Goal: Task Accomplishment & Management: Manage account settings

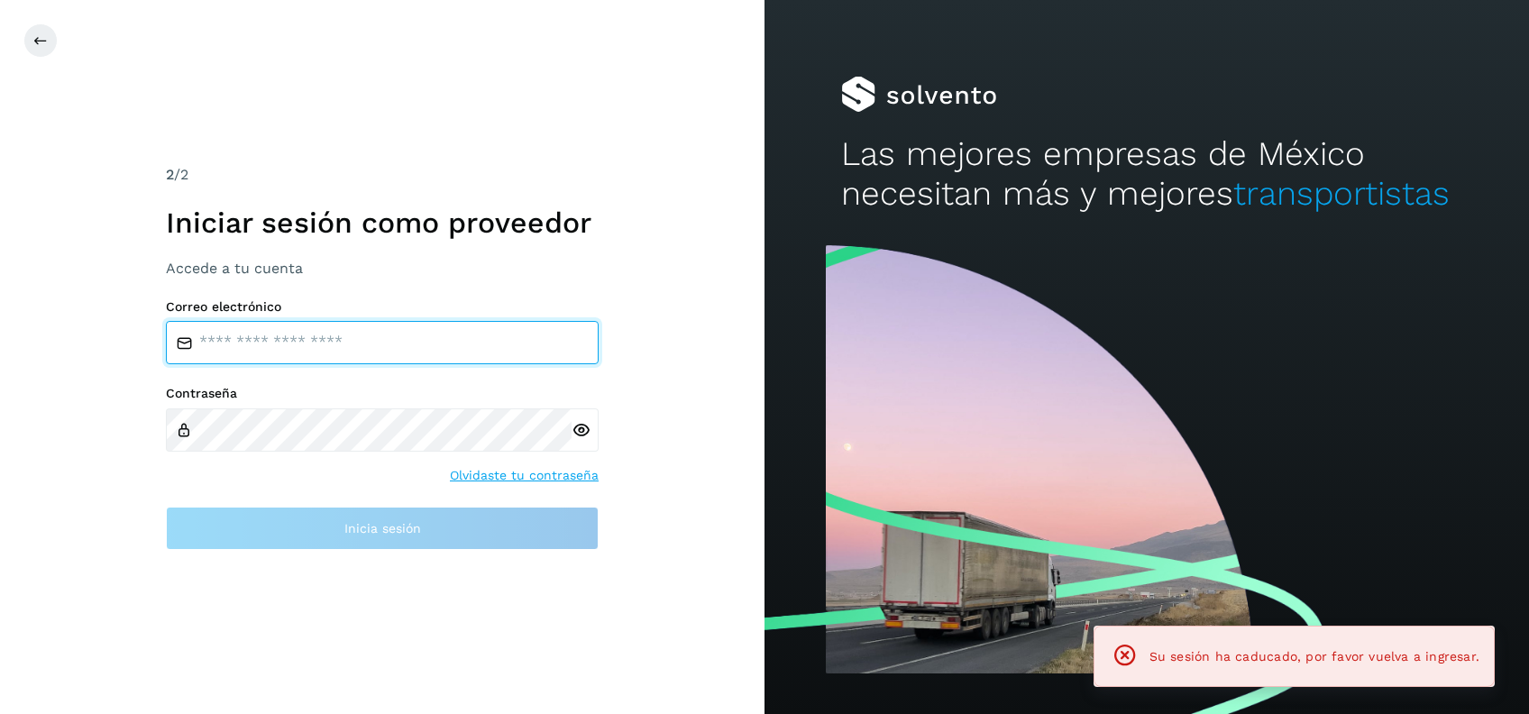
type input "**********"
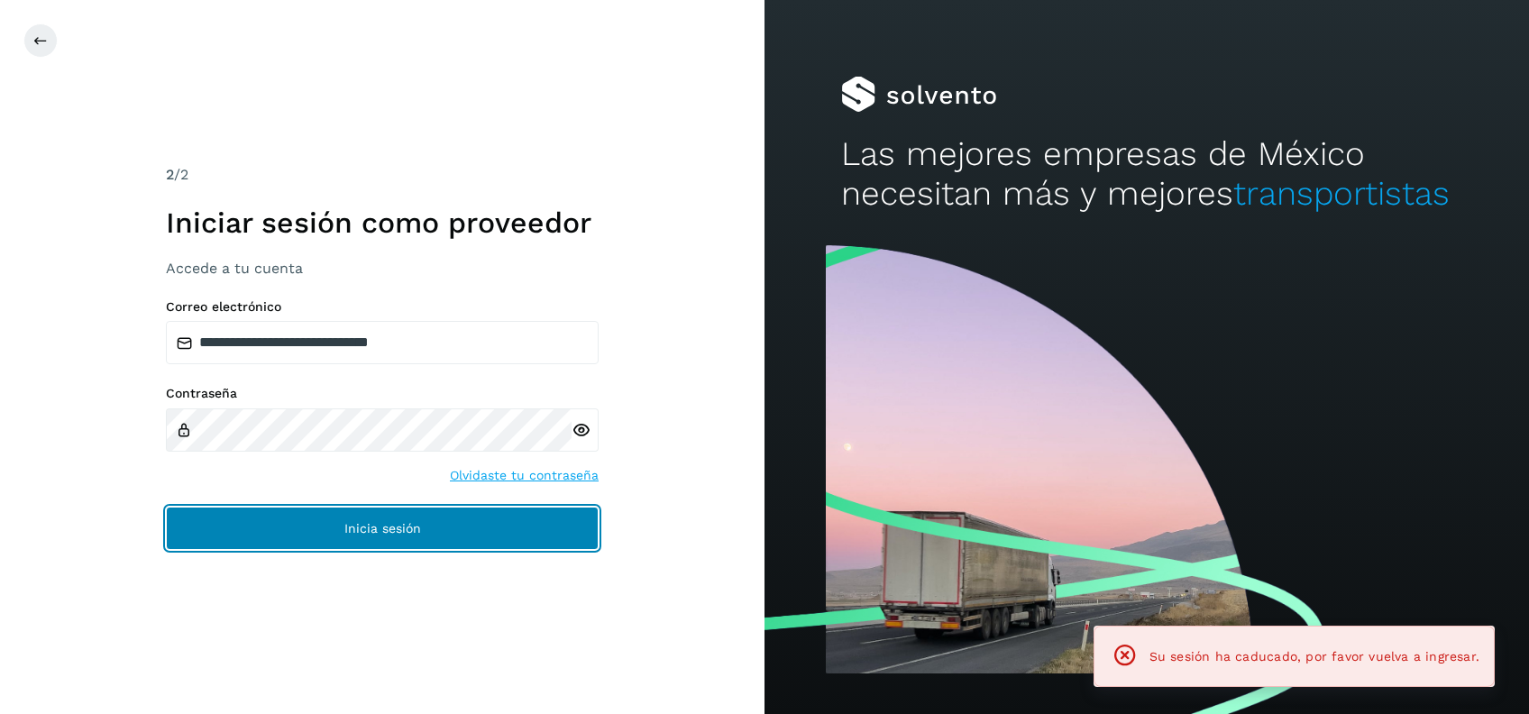
click at [402, 518] on button "Inicia sesión" at bounding box center [382, 528] width 433 height 43
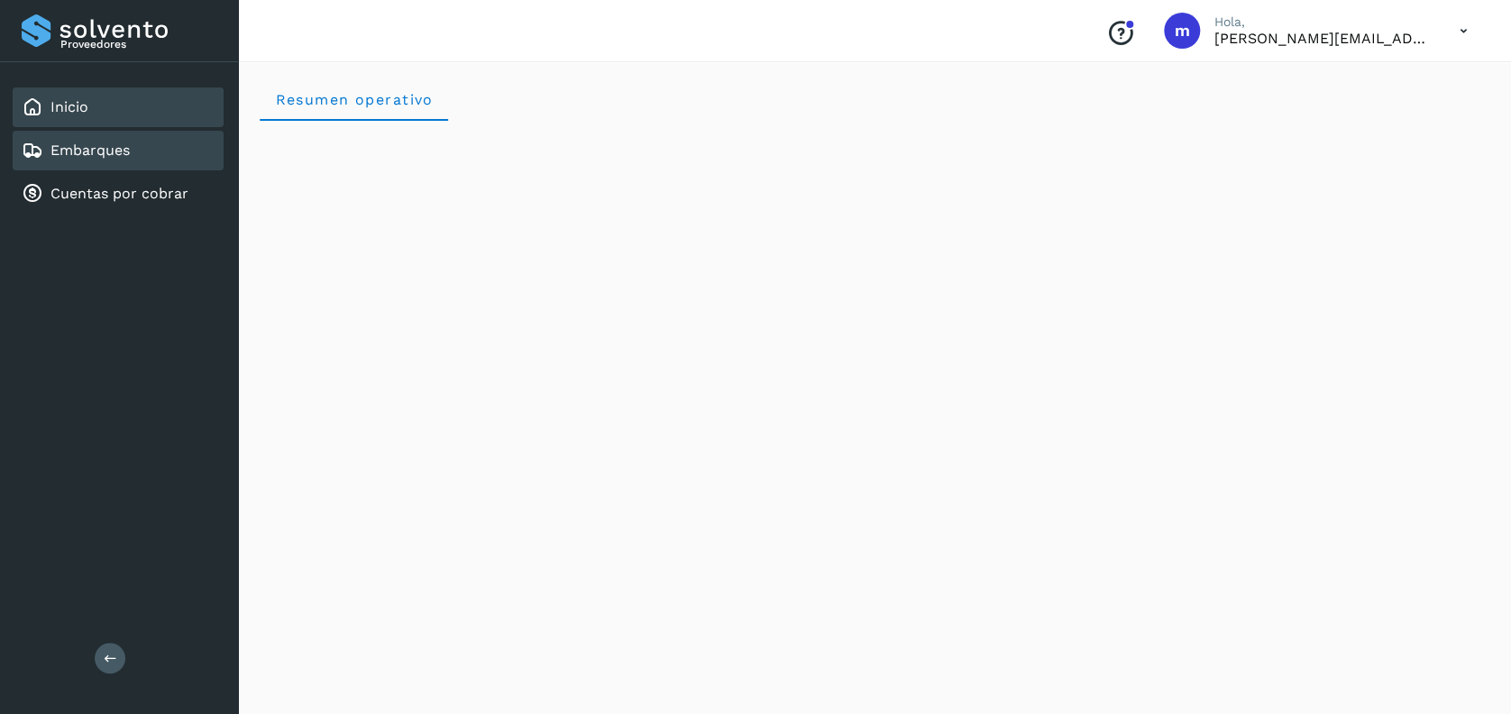
click at [145, 151] on div "Embarques" at bounding box center [118, 151] width 211 height 40
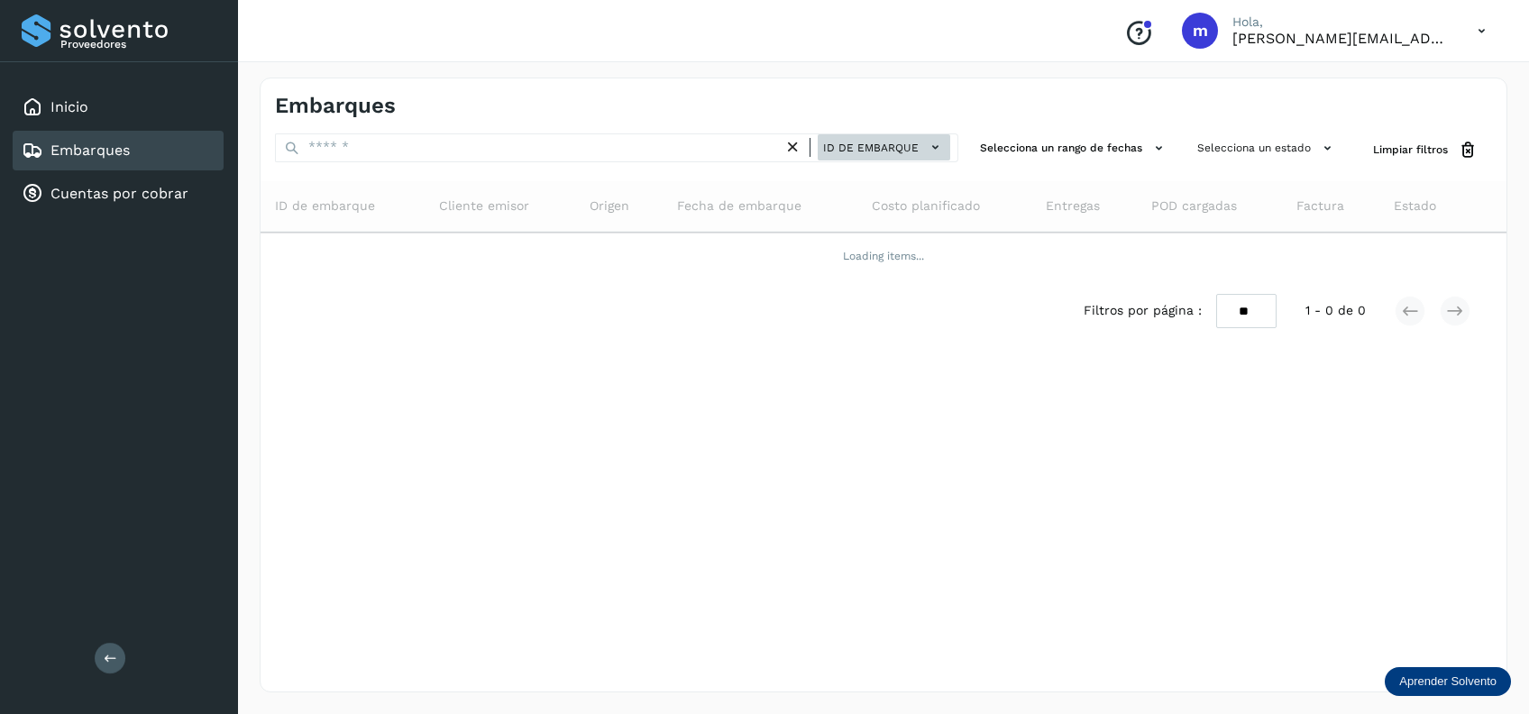
click at [909, 151] on span "ID de embarque" at bounding box center [871, 148] width 96 height 16
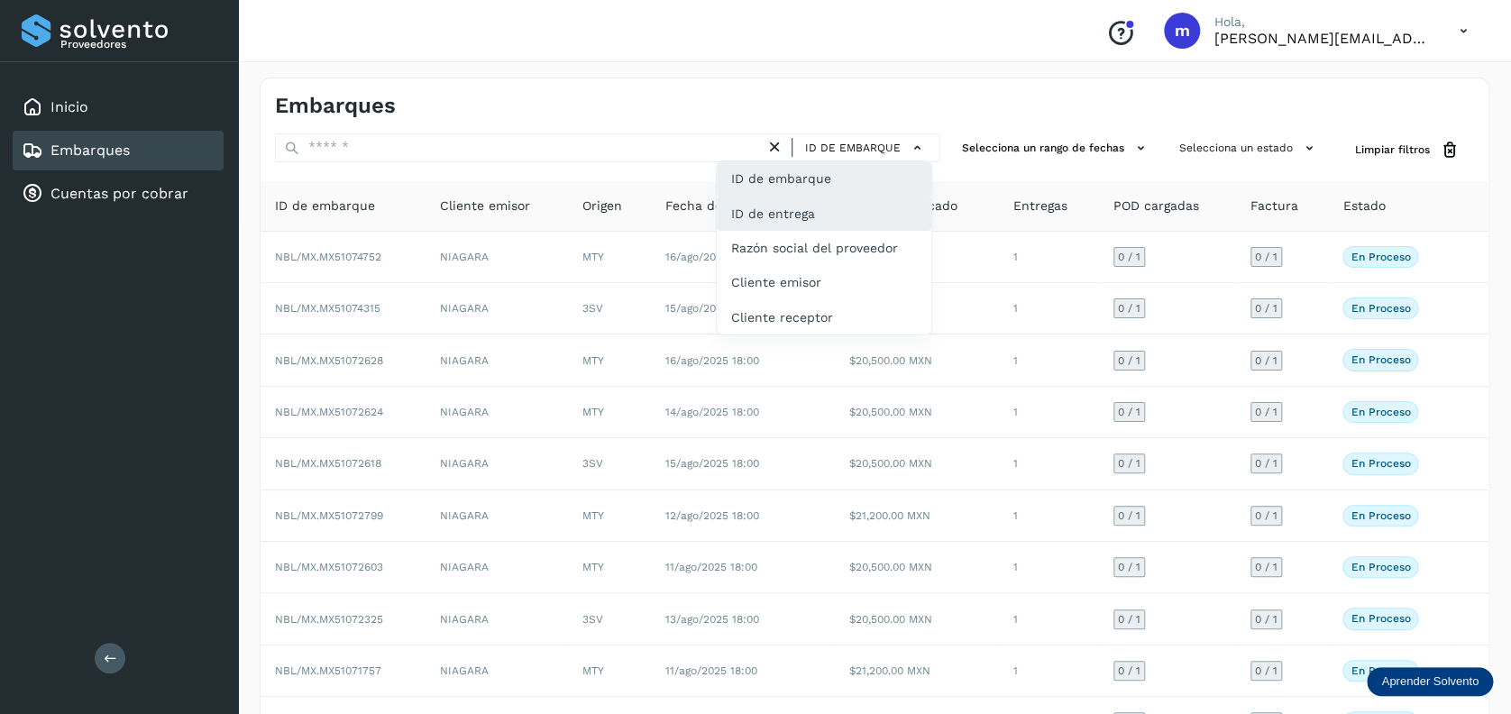
click at [844, 265] on div "ID de entrega" at bounding box center [824, 282] width 215 height 34
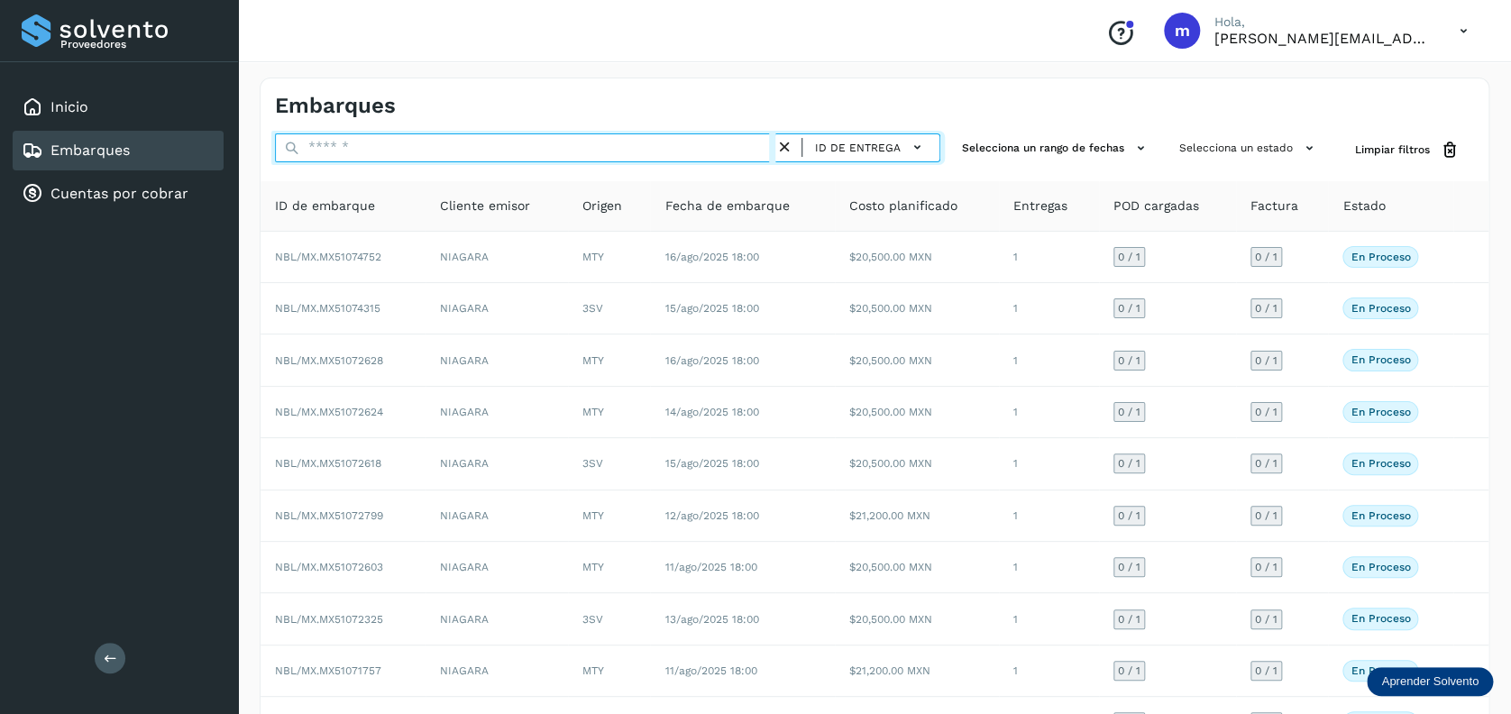
click at [670, 152] on input "text" at bounding box center [525, 147] width 500 height 29
paste input "**********"
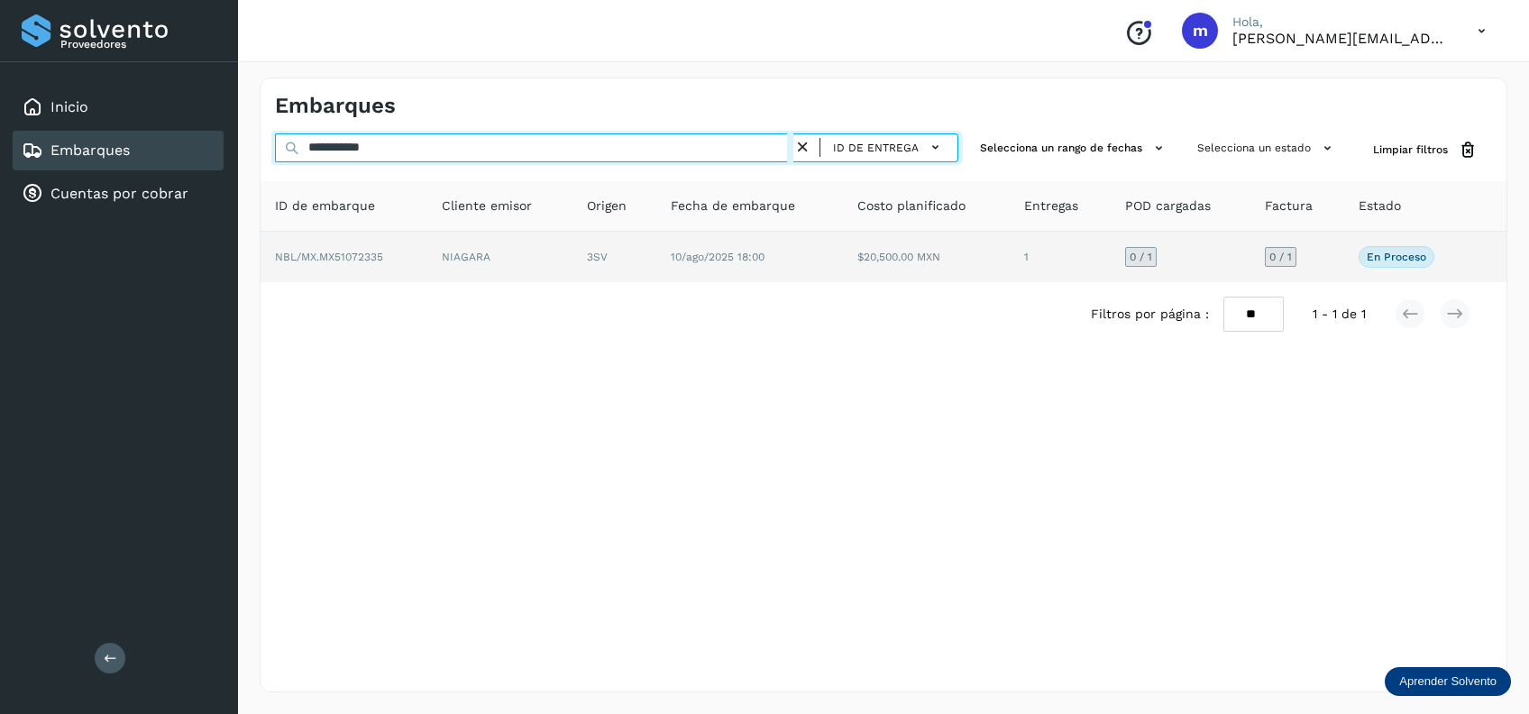
type input "**********"
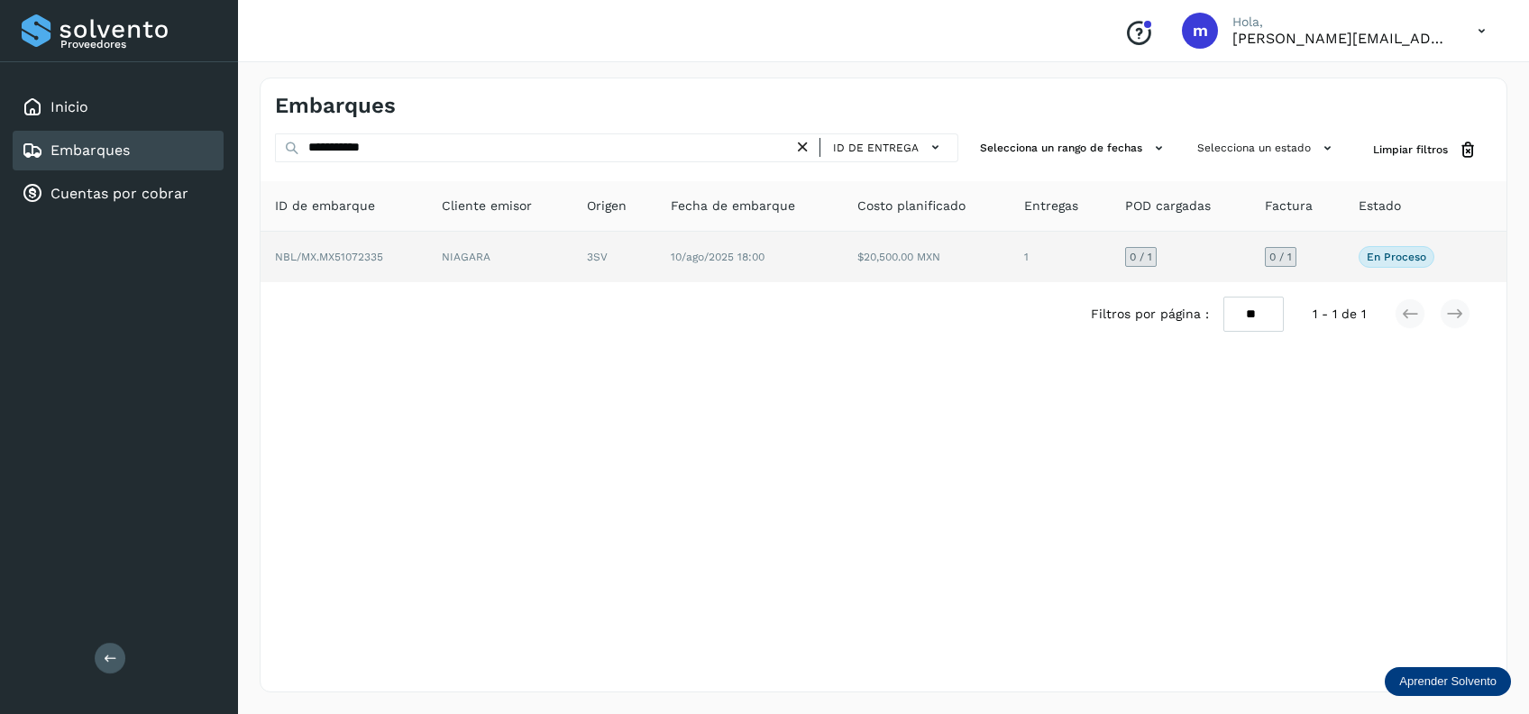
click at [843, 265] on td "10/ago/2025 18:00" at bounding box center [926, 257] width 167 height 50
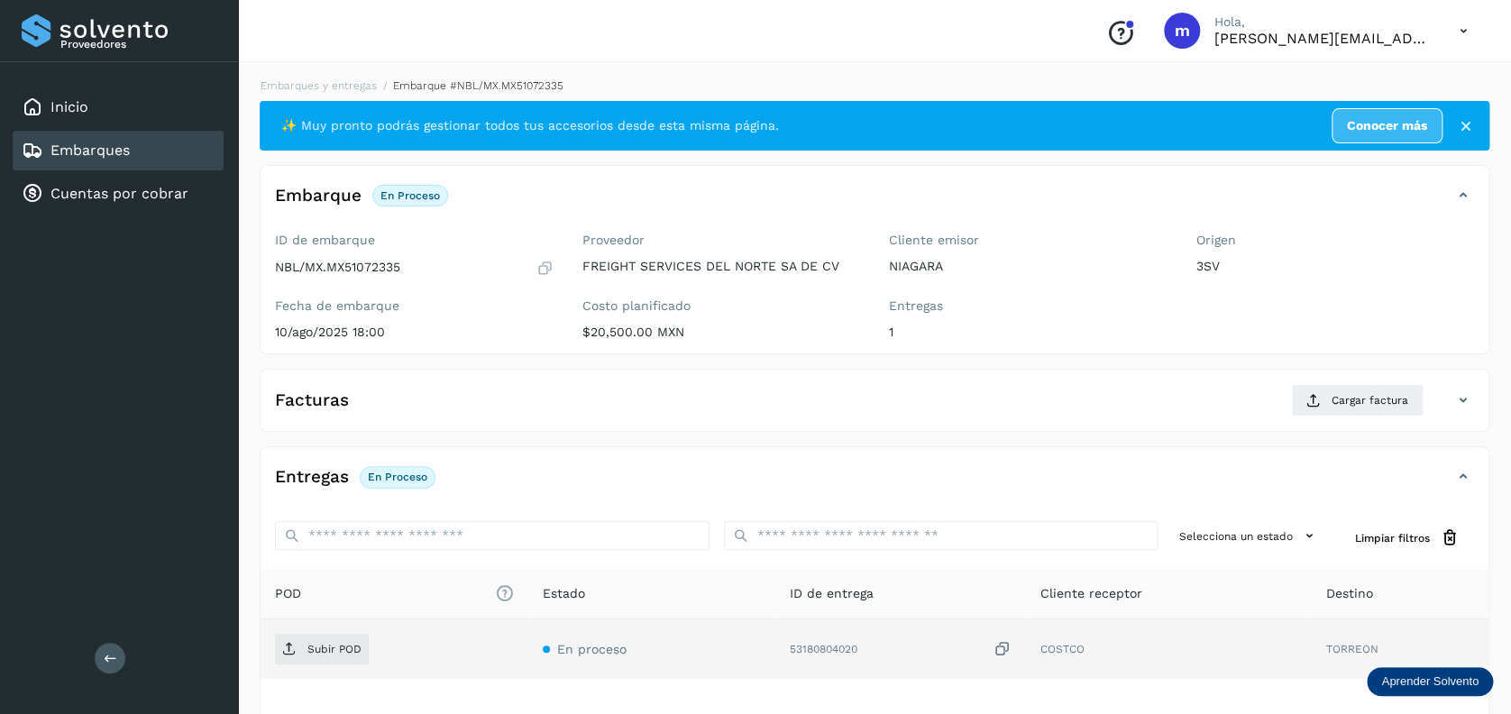
click at [1002, 644] on icon at bounding box center [1001, 649] width 18 height 19
click at [1003, 645] on icon at bounding box center [1001, 649] width 18 height 19
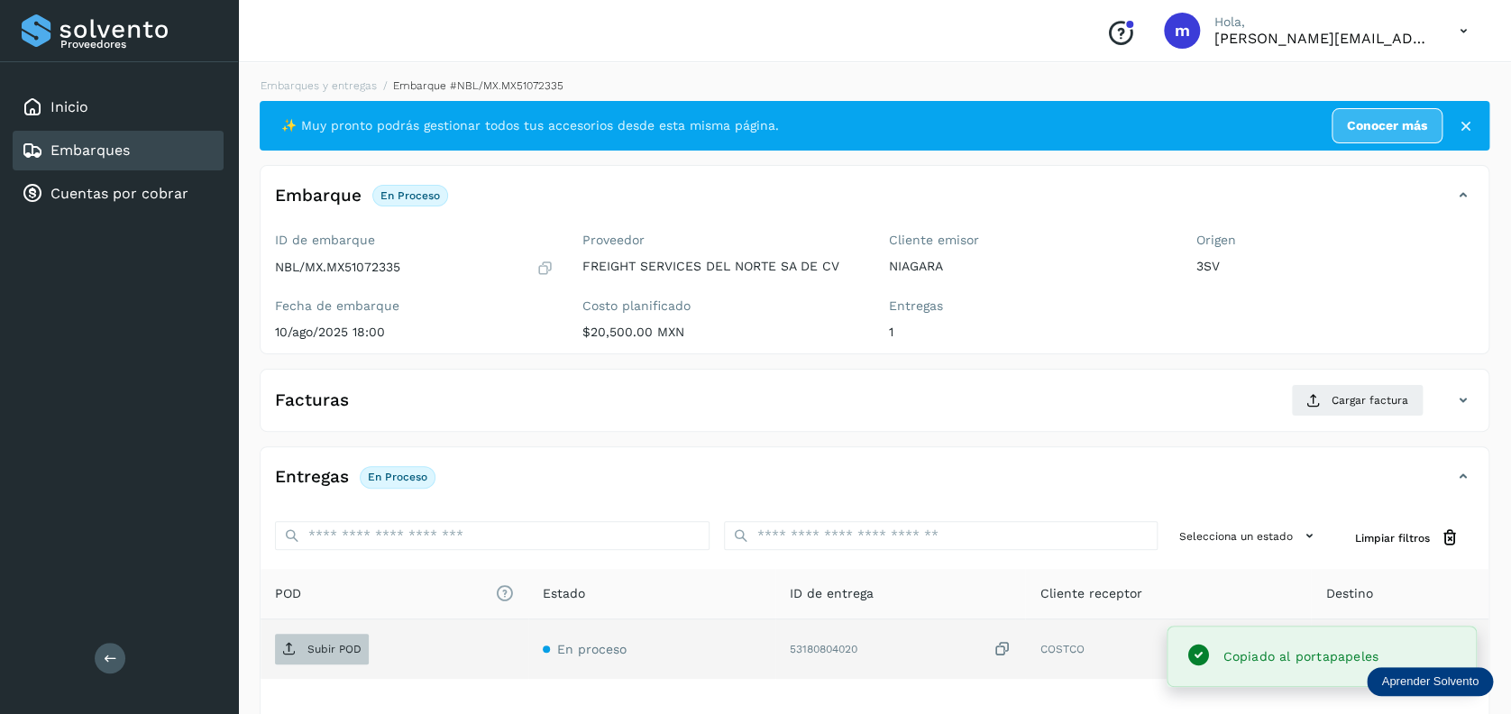
click at [334, 653] on p "Subir POD" at bounding box center [334, 649] width 54 height 13
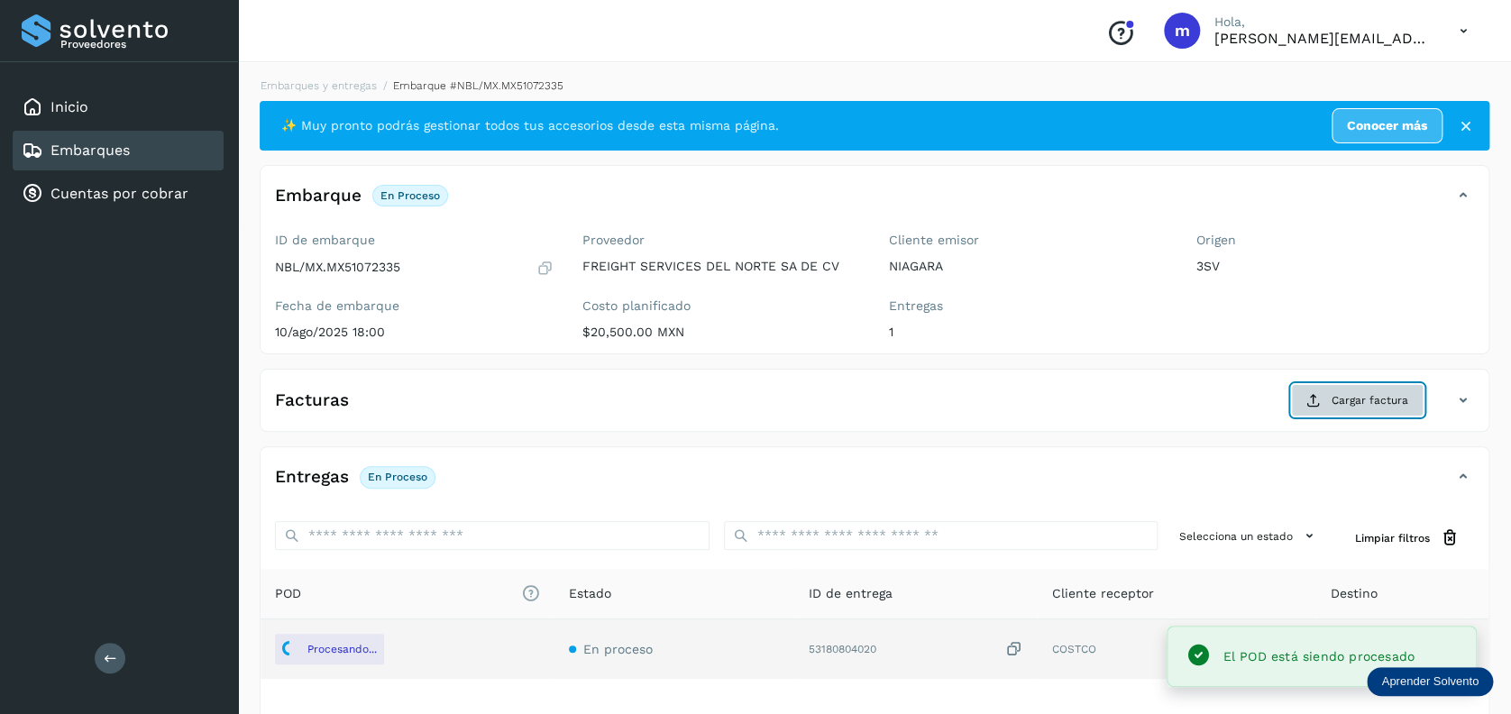
click at [1346, 406] on span "Cargar factura" at bounding box center [1369, 400] width 77 height 16
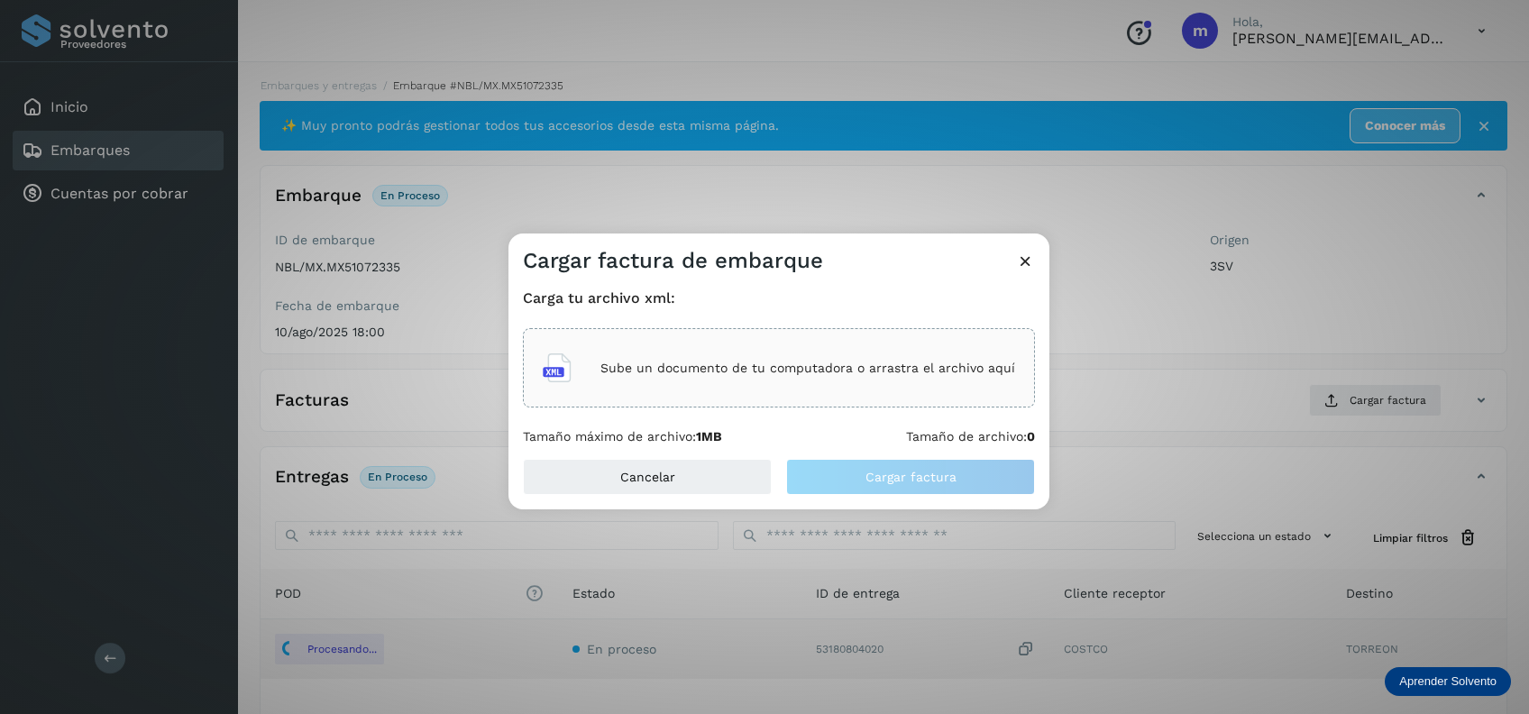
click at [763, 387] on div "Sube un documento de tu computadora o arrastra el archivo aquí" at bounding box center [779, 367] width 472 height 49
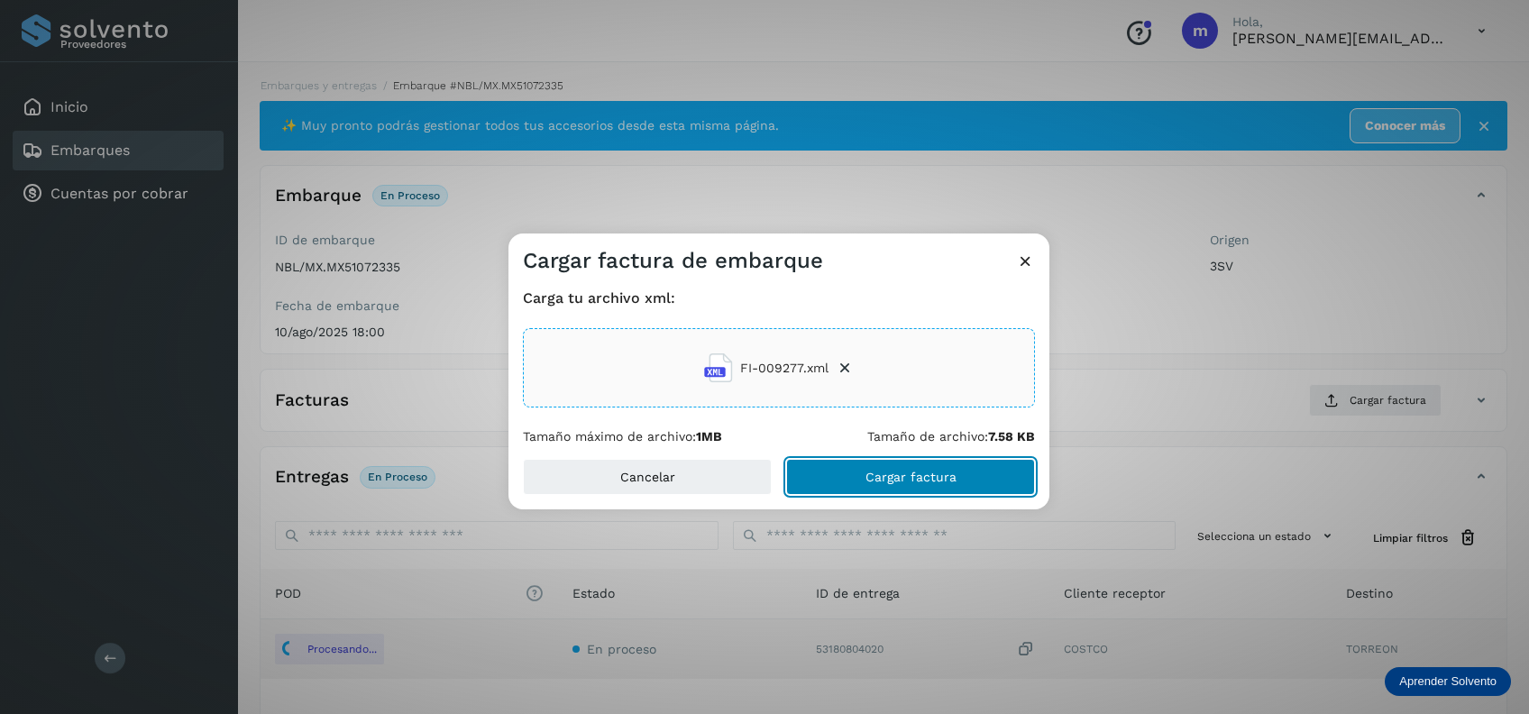
click at [926, 476] on span "Cargar factura" at bounding box center [910, 476] width 91 height 13
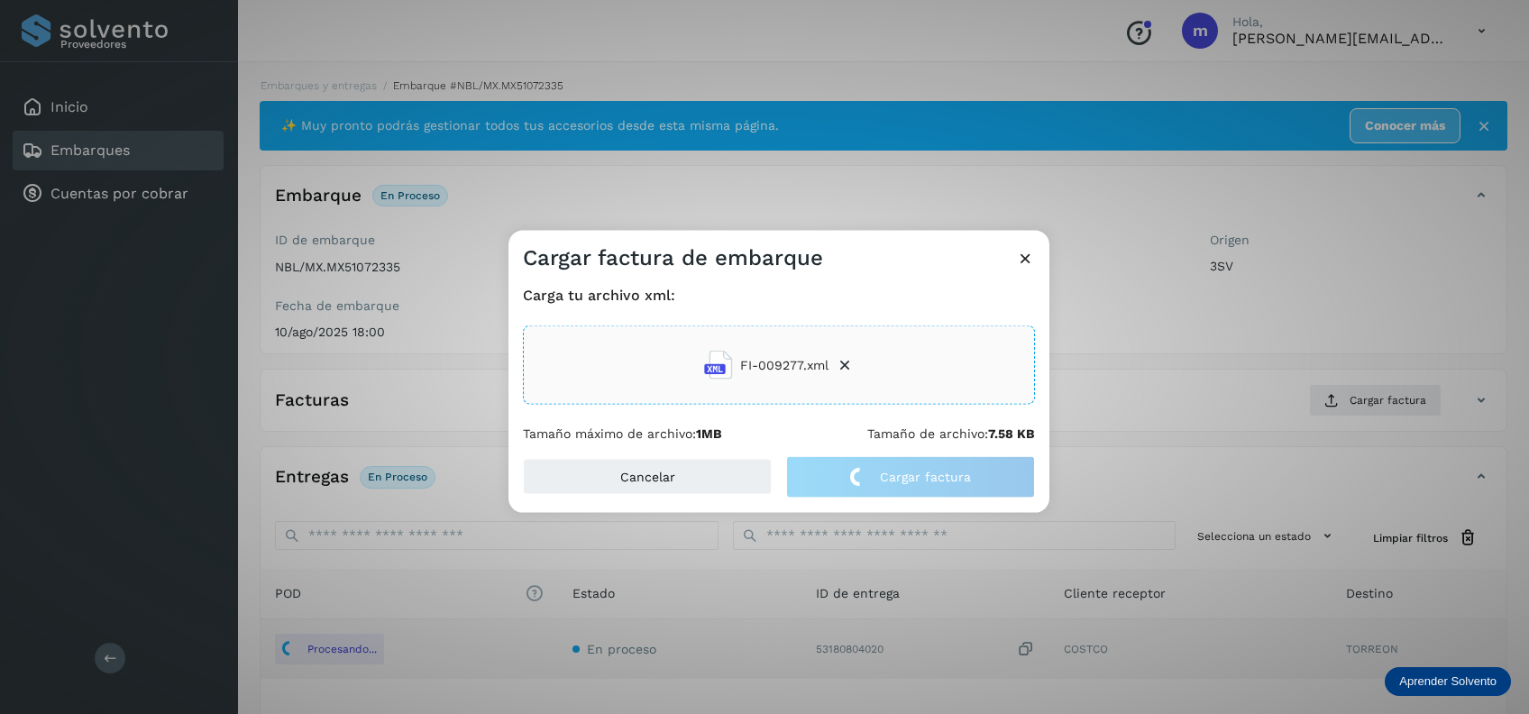
click at [828, 283] on div "Carga tu archivo xml: FI-009277.xml Tamaño máximo de archivo: 1MB Tamaño de arc…" at bounding box center [778, 364] width 541 height 184
click at [950, 353] on div "FI-009277.xml" at bounding box center [779, 364] width 512 height 79
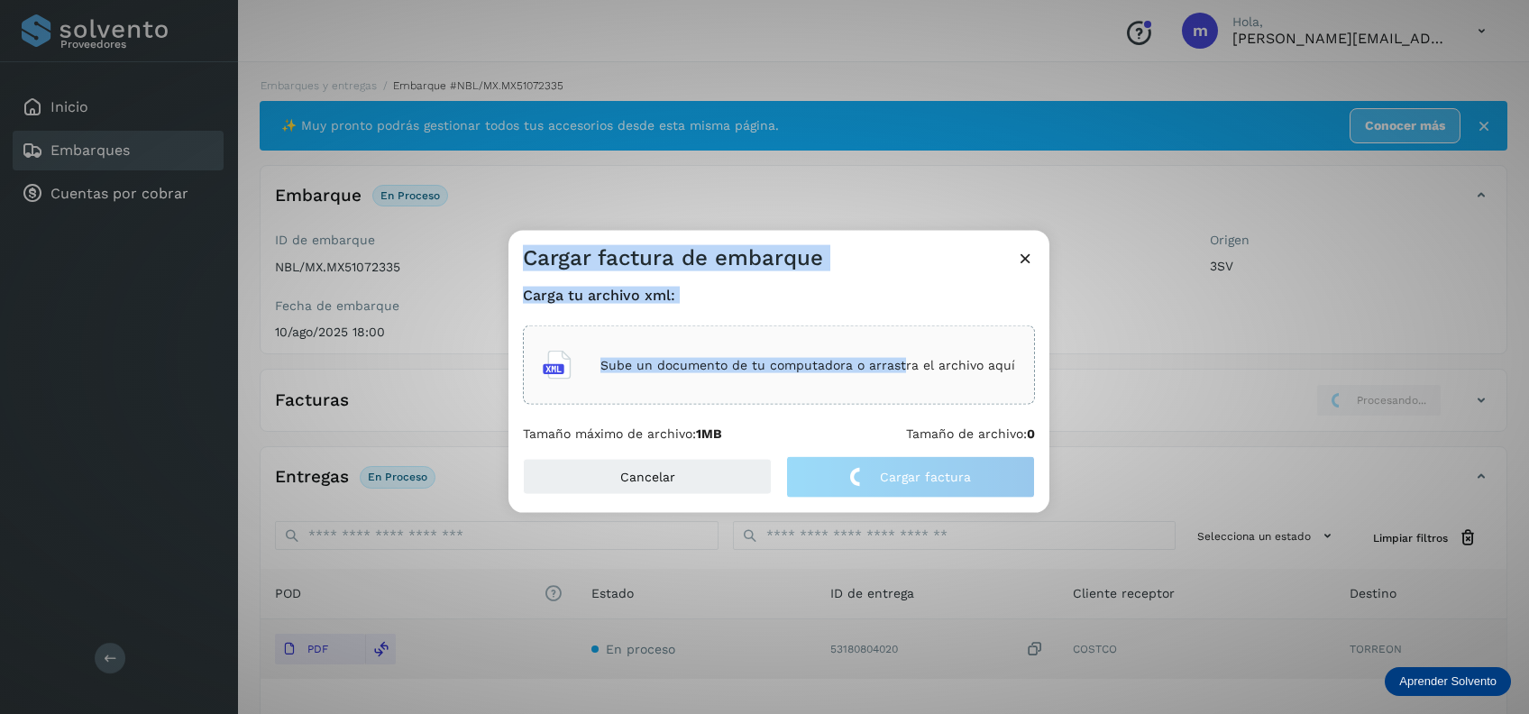
drag, startPoint x: 907, startPoint y: 353, endPoint x: 232, endPoint y: -8, distance: 765.7
click at [232, 0] on html "Proveedores Inicio Embarques Cuentas por cobrar Salir Conoce nuestros beneficio…" at bounding box center [764, 427] width 1529 height 855
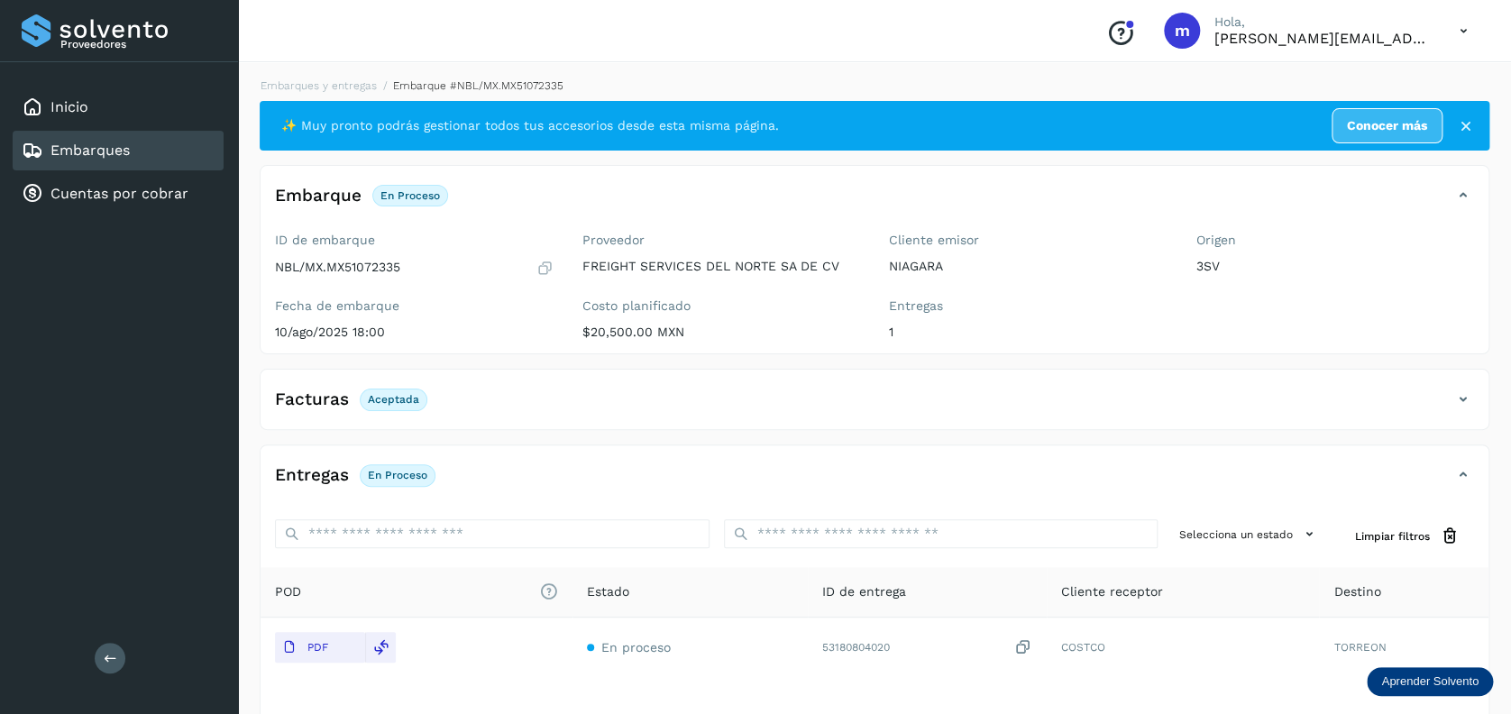
click at [1459, 31] on icon at bounding box center [1463, 31] width 37 height 37
click at [1369, 91] on div "Cerrar sesión" at bounding box center [1373, 81] width 215 height 34
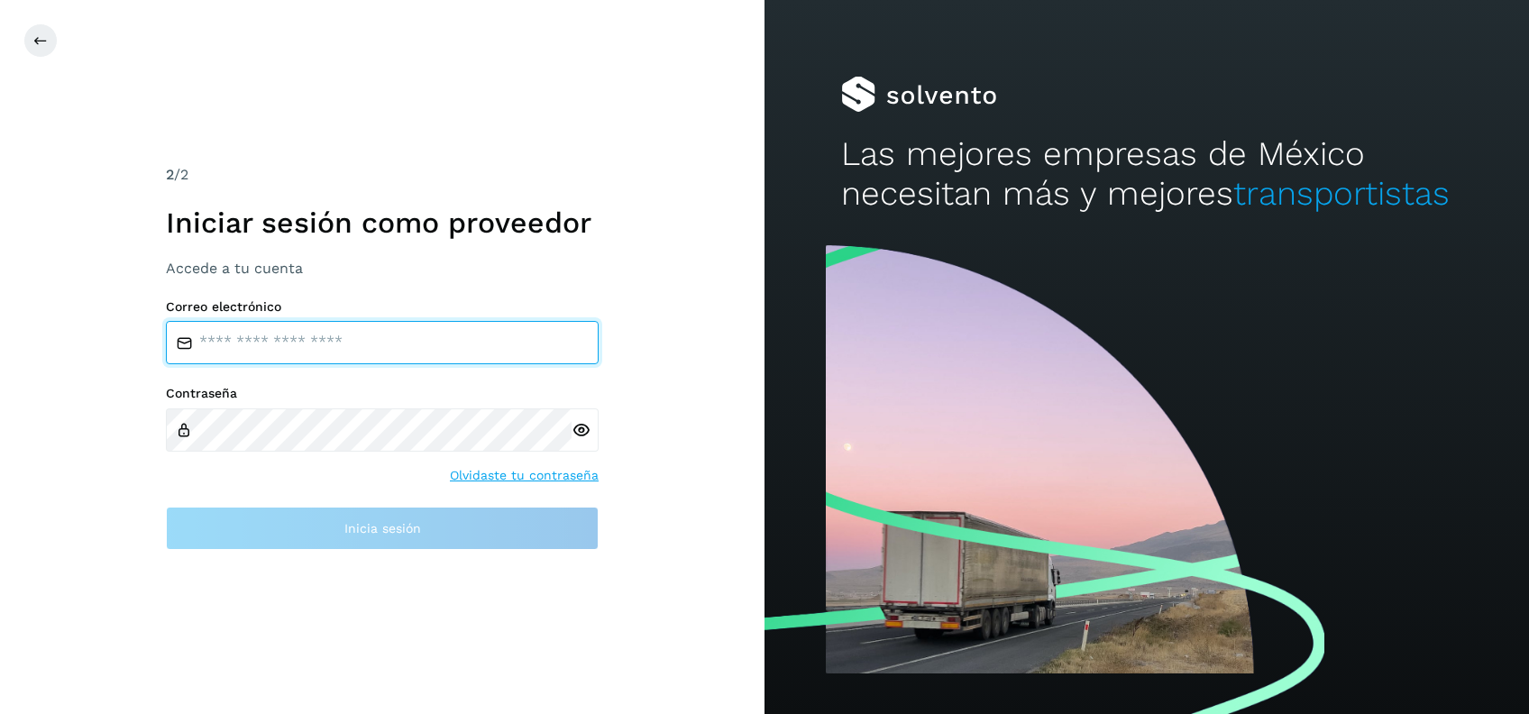
type input "**********"
